Goal: Information Seeking & Learning: Learn about a topic

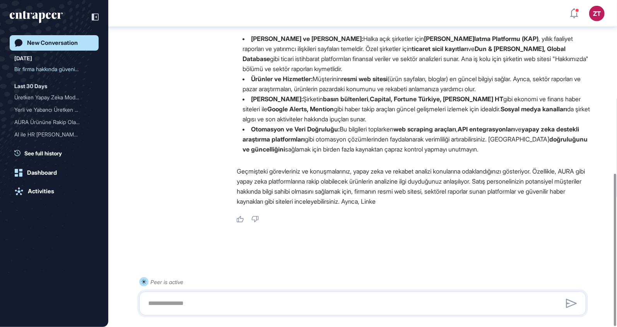
scroll to position [334, 0]
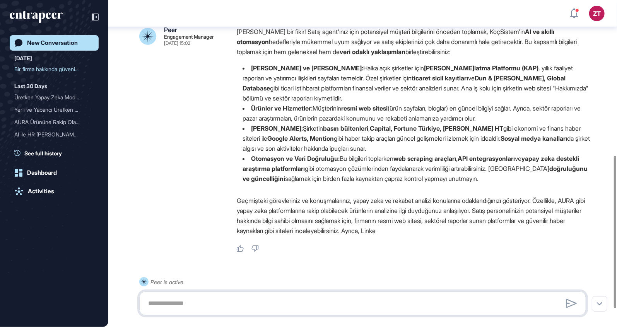
click at [289, 311] on textarea at bounding box center [362, 303] width 438 height 15
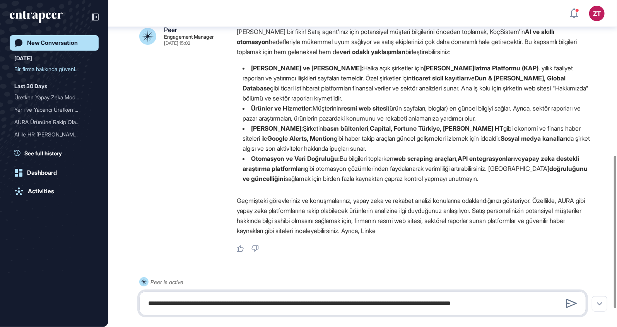
type textarea "**********"
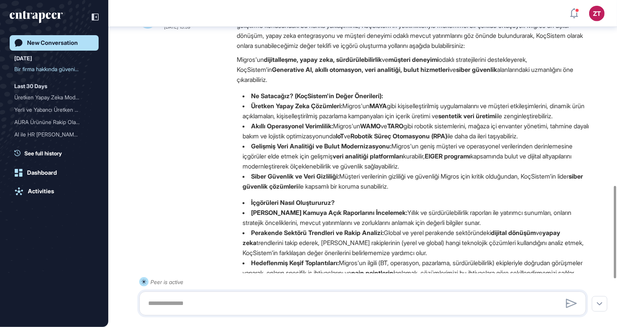
scroll to position [587, 0]
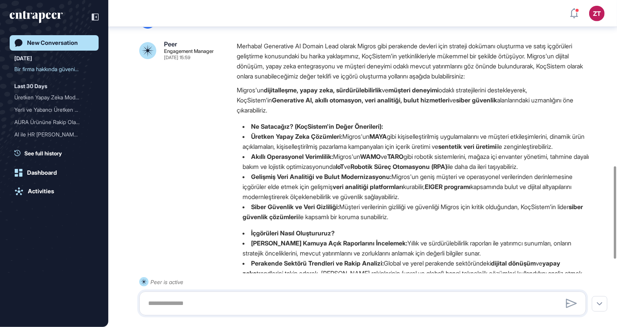
drag, startPoint x: 270, startPoint y: 230, endPoint x: 437, endPoint y: 238, distance: 167.3
click at [437, 222] on li "Siber Güvenlik ve Veri Gizliliği: Müşteri verilerinin gizliliği ve güvenliği Mi…" at bounding box center [414, 212] width 355 height 20
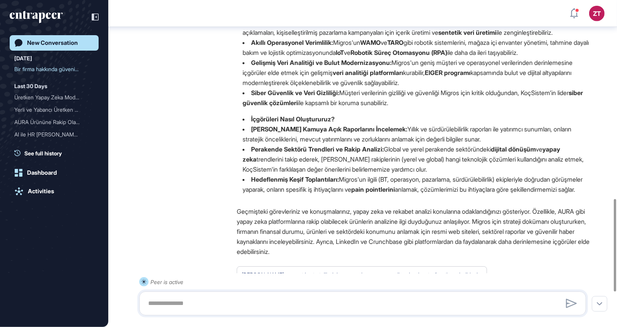
scroll to position [703, 0]
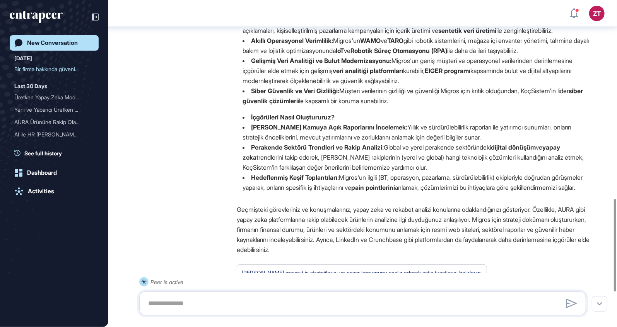
click at [401, 106] on li "Siber Güvenlik ve Veri Gizliliği: Müşteri verilerinin gizliliği ve güvenliği Mi…" at bounding box center [414, 96] width 355 height 20
drag, startPoint x: 259, startPoint y: 139, endPoint x: 367, endPoint y: 139, distance: 108.7
click at [367, 122] on li "İçgörüleri Nasıl Oluştururuz?" at bounding box center [414, 117] width 355 height 10
click at [261, 131] on strong "[PERSON_NAME] Kamuya Açık Raporlarını İncelemek:" at bounding box center [329, 127] width 156 height 8
drag, startPoint x: 393, startPoint y: 149, endPoint x: 515, endPoint y: 159, distance: 122.6
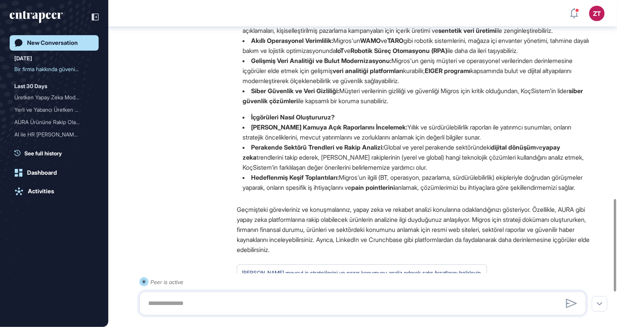
click at [515, 142] on li "[PERSON_NAME] Kamuya Açık Raporlarını İncelemek: Yıllık ve sürdürülebilirlik ra…" at bounding box center [414, 132] width 355 height 20
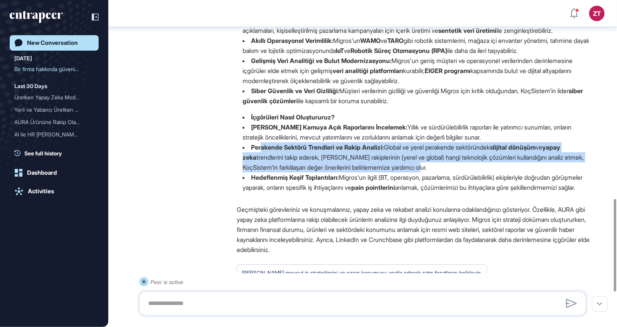
drag, startPoint x: 260, startPoint y: 170, endPoint x: 458, endPoint y: 191, distance: 198.3
click at [458, 172] on li "Perakende Sektörü Trendleri ve Rakip Analizi: Global ve yerel perakende sektörü…" at bounding box center [414, 157] width 355 height 30
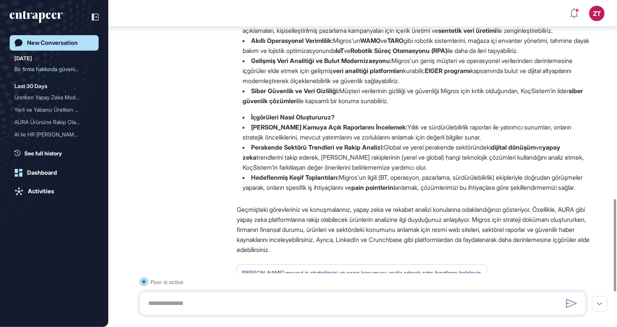
click at [311, 193] on li "Hedeflenmiş Keşif Toplantıları: Migros'un ilgili (BT, operasyon, pazarlama, sür…" at bounding box center [414, 182] width 355 height 20
click at [277, 181] on strong "Hedeflenmiş Keşif Toplantıları:" at bounding box center [295, 178] width 88 height 8
